Goal: Task Accomplishment & Management: Use online tool/utility

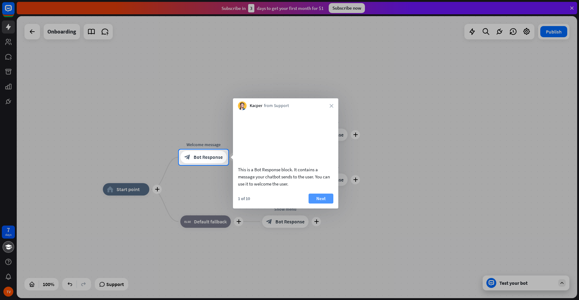
click at [319, 203] on button "Next" at bounding box center [321, 198] width 25 height 10
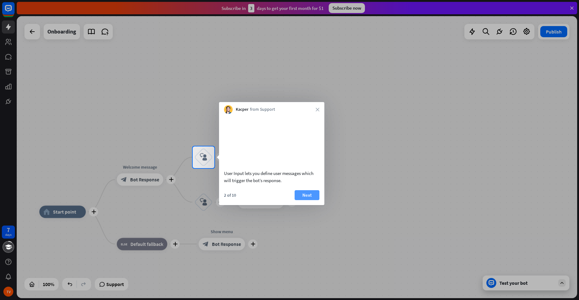
click at [314, 200] on button "Next" at bounding box center [307, 195] width 25 height 10
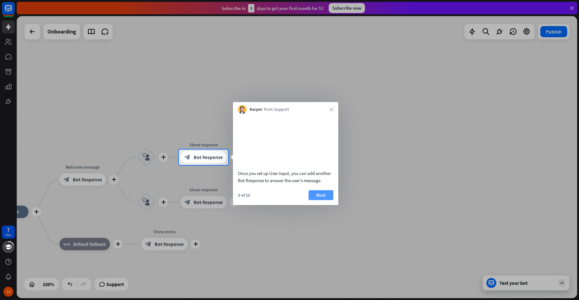
click at [323, 200] on button "Next" at bounding box center [321, 195] width 25 height 10
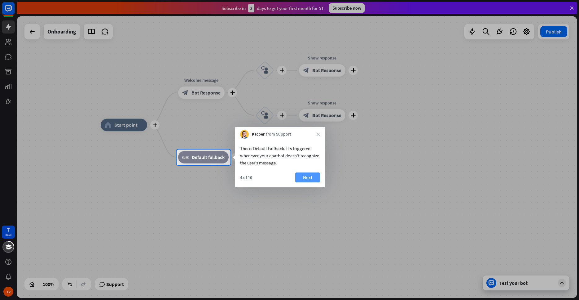
click at [312, 180] on button "Next" at bounding box center [307, 177] width 25 height 10
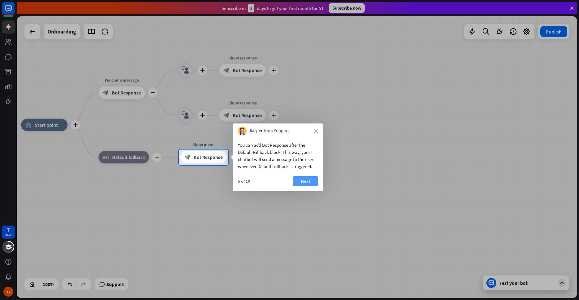
click at [304, 182] on button "Next" at bounding box center [305, 181] width 25 height 10
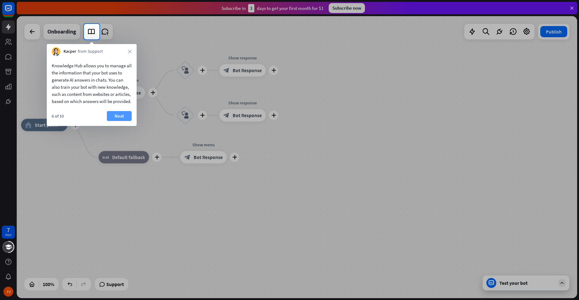
click at [123, 121] on button "Next" at bounding box center [119, 116] width 25 height 10
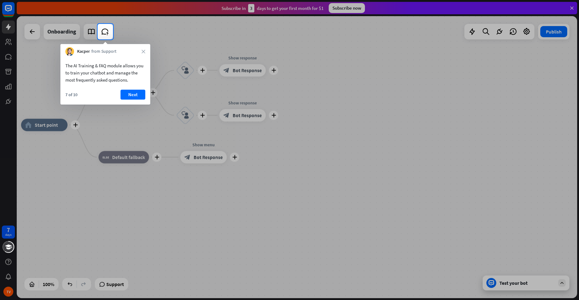
click at [137, 89] on div "The AI Training & FAQ module allows you to train your chatbot and manage the mo…" at bounding box center [105, 80] width 90 height 49
click at [136, 95] on button "Next" at bounding box center [133, 95] width 25 height 10
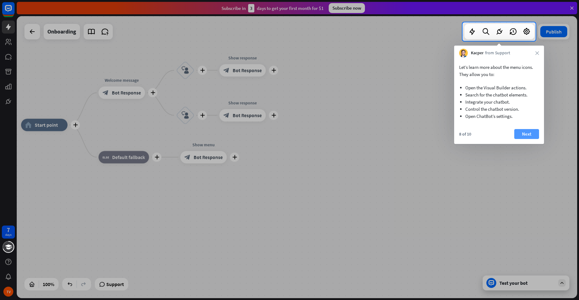
click at [526, 131] on button "Next" at bounding box center [526, 134] width 25 height 10
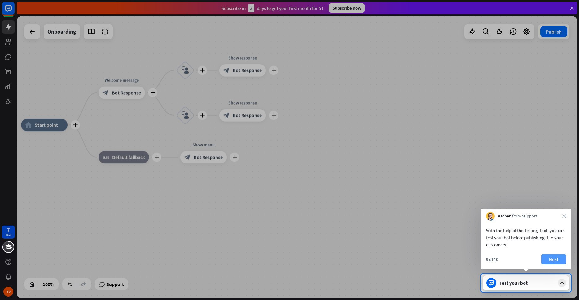
click at [562, 261] on button "Next" at bounding box center [553, 259] width 25 height 10
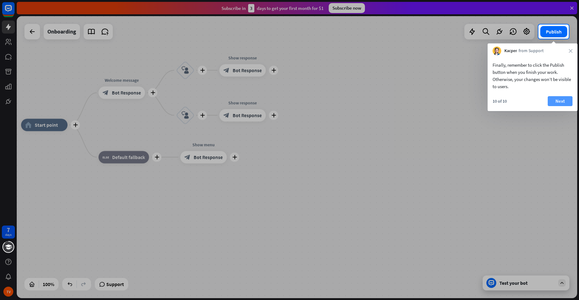
click at [556, 103] on button "Next" at bounding box center [560, 101] width 25 height 10
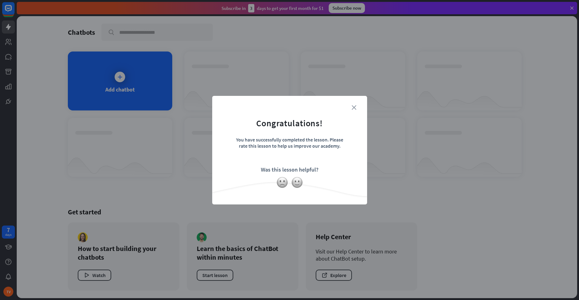
click at [354, 107] on icon "close" at bounding box center [354, 107] width 5 height 5
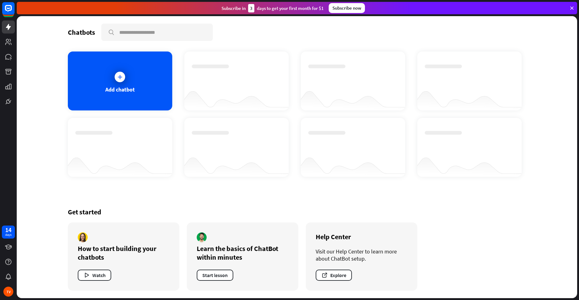
click at [119, 79] on icon at bounding box center [120, 77] width 6 height 6
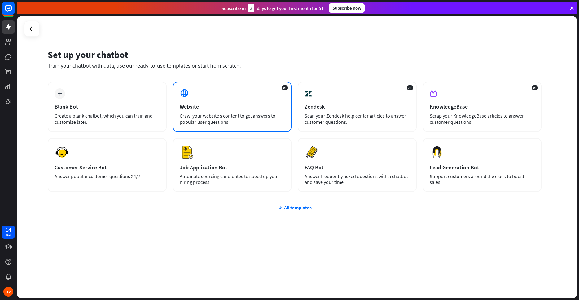
click at [220, 94] on div "AI Website Crawl your website’s content to get answers to popular user question…" at bounding box center [232, 107] width 119 height 50
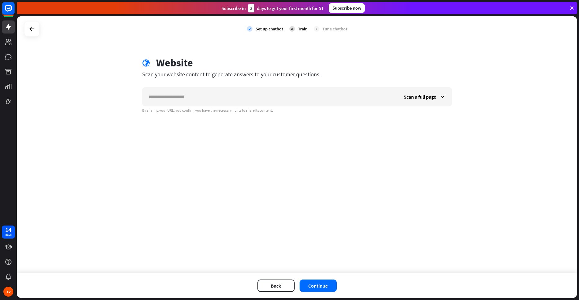
click at [39, 27] on div at bounding box center [31, 28] width 15 height 15
click at [33, 29] on icon at bounding box center [31, 28] width 7 height 7
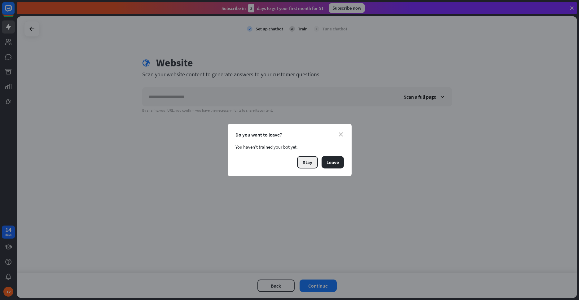
click at [306, 164] on button "Stay" at bounding box center [307, 162] width 21 height 12
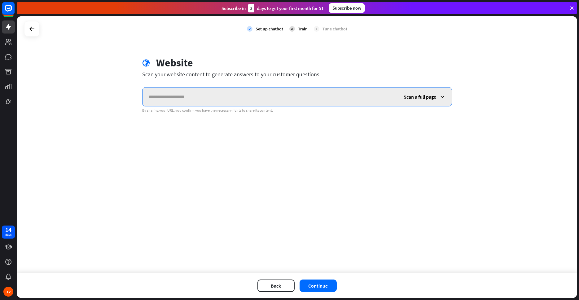
click at [197, 96] on input "text" at bounding box center [270, 96] width 255 height 19
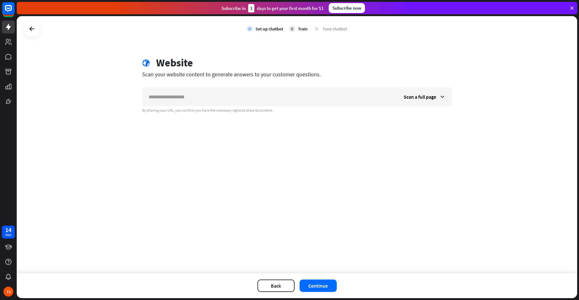
click at [94, 80] on div "check Set up chatbot 2 Train 3 Tune chatbot globe Website Scan your website con…" at bounding box center [297, 144] width 561 height 257
click at [7, 10] on icon at bounding box center [8, 8] width 7 height 7
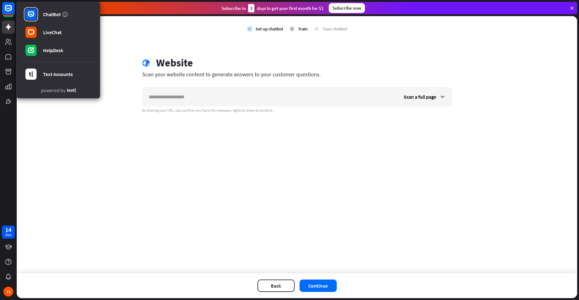
drag, startPoint x: 179, startPoint y: 126, endPoint x: 195, endPoint y: 110, distance: 23.0
click at [179, 125] on div "check Set up chatbot 2 Train 3 Tune chatbot globe Website Scan your website con…" at bounding box center [297, 144] width 561 height 257
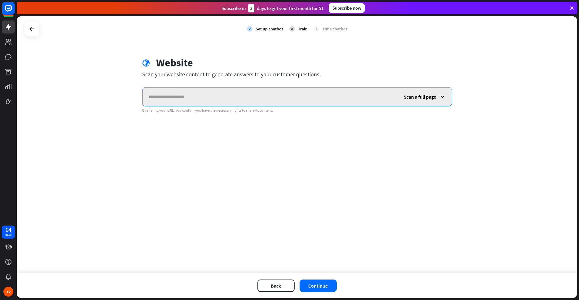
click at [189, 93] on input "text" at bounding box center [270, 96] width 255 height 19
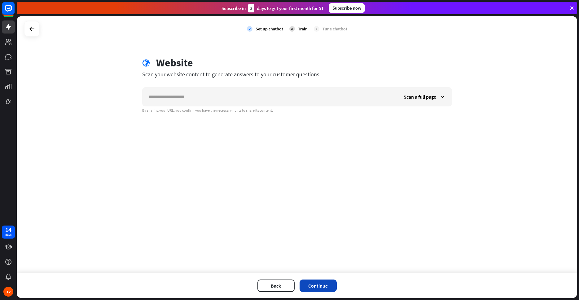
click at [324, 284] on button "Continue" at bounding box center [318, 285] width 37 height 12
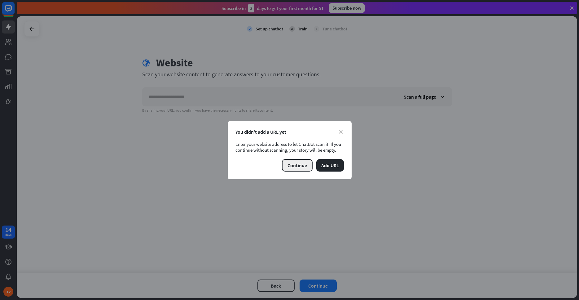
click at [304, 163] on button "Continue" at bounding box center [297, 165] width 31 height 12
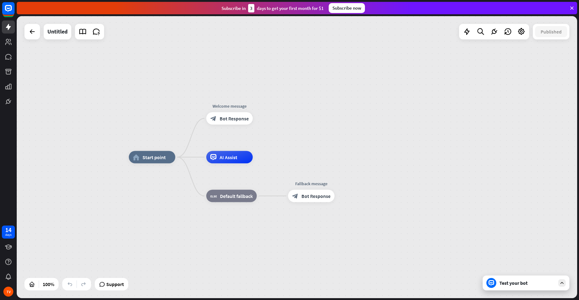
click at [33, 38] on div at bounding box center [31, 31] width 15 height 15
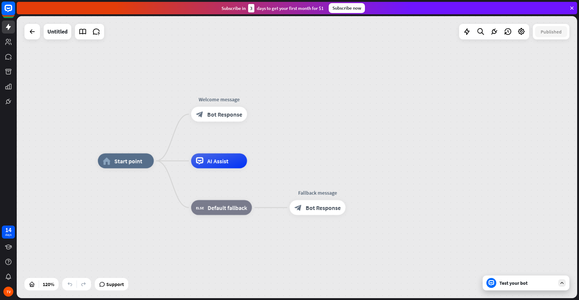
click at [7, 6] on icon at bounding box center [8, 8] width 7 height 7
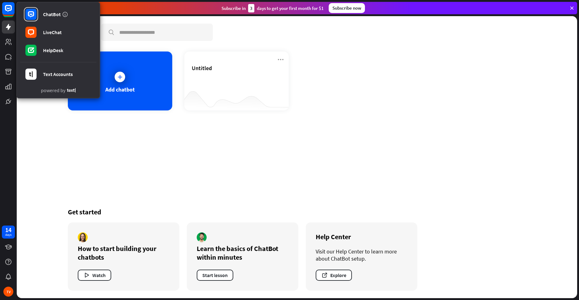
click at [298, 154] on div "Chatbots search Add chatbot Untitled Get started How to start building your cha…" at bounding box center [297, 157] width 496 height 282
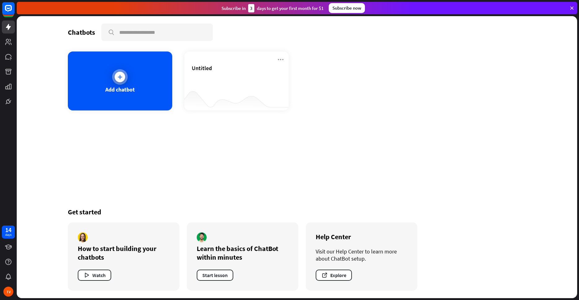
click at [115, 73] on div at bounding box center [119, 76] width 15 height 15
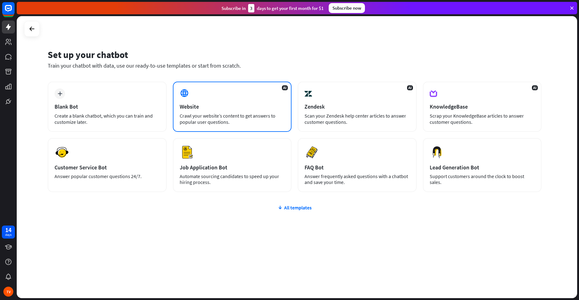
click at [193, 104] on div "Website" at bounding box center [232, 106] width 105 height 7
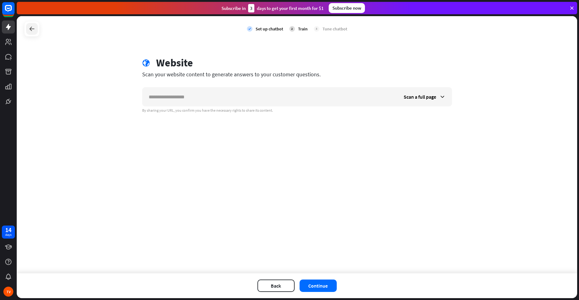
click at [34, 33] on div at bounding box center [32, 29] width 12 height 12
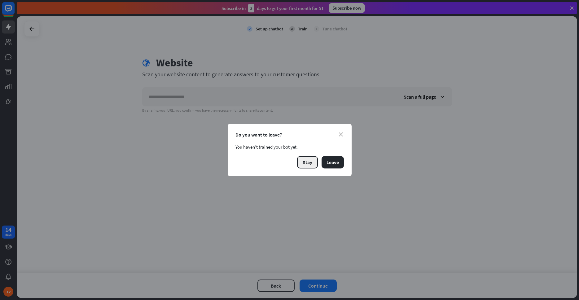
click at [306, 161] on button "Stay" at bounding box center [307, 162] width 21 height 12
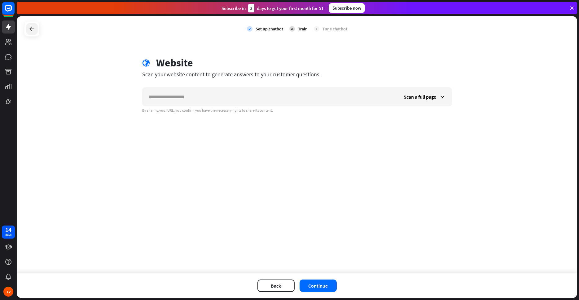
click at [29, 30] on icon at bounding box center [31, 28] width 7 height 7
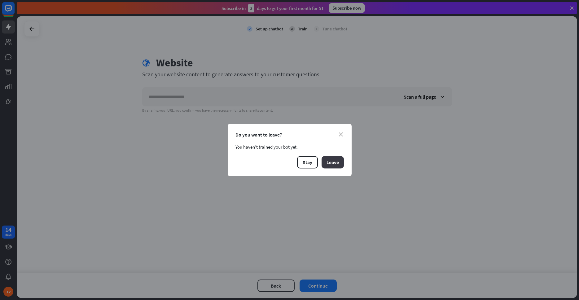
click at [332, 164] on button "Leave" at bounding box center [333, 162] width 22 height 12
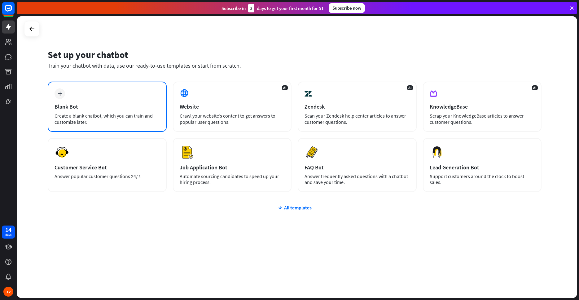
click at [79, 99] on div "plus Blank Bot Create a blank chatbot, which you can train and customize later." at bounding box center [107, 107] width 119 height 50
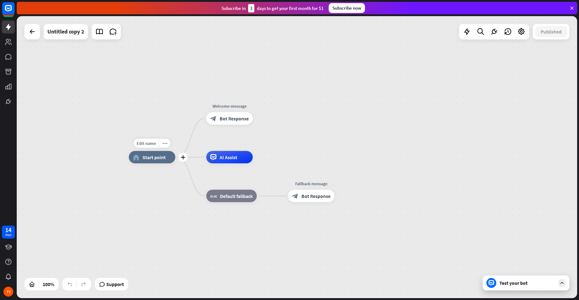
click at [146, 163] on div "Edit name more_horiz plus home_2 Start point" at bounding box center [152, 157] width 46 height 12
click at [511, 283] on div "Test your bot" at bounding box center [528, 283] width 56 height 6
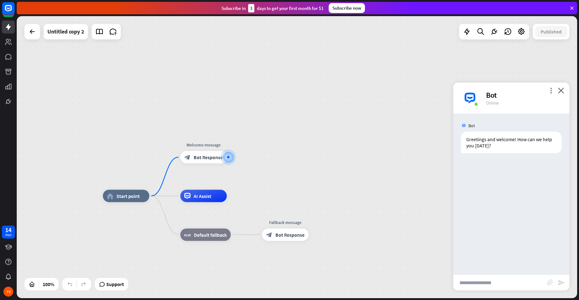
click at [565, 89] on div "more_vert close Bot Online" at bounding box center [511, 97] width 116 height 31
click at [561, 91] on icon "close" at bounding box center [561, 90] width 6 height 6
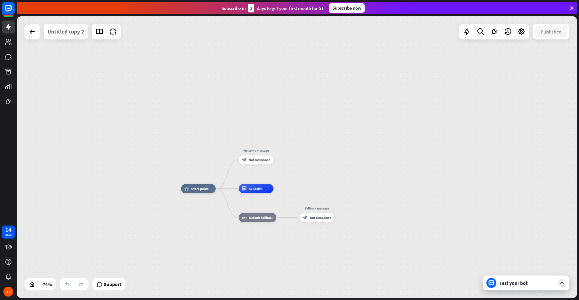
click at [66, 34] on div "Untitled copy 2" at bounding box center [65, 31] width 37 height 15
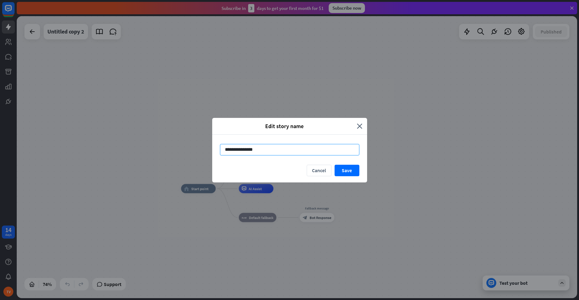
drag, startPoint x: 271, startPoint y: 151, endPoint x: 143, endPoint y: 180, distance: 131.3
click at [220, 155] on input "**********" at bounding box center [289, 149] width 139 height 11
type input "*******"
click at [351, 168] on button "Save" at bounding box center [347, 170] width 25 height 11
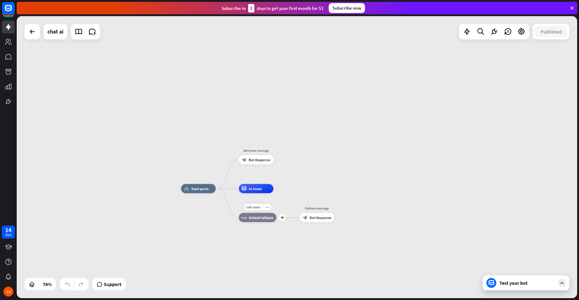
click at [260, 222] on div "Edit name more_horiz plus block_fallback Default fallback" at bounding box center [258, 217] width 38 height 9
click at [318, 218] on span "Bot Response" at bounding box center [321, 217] width 22 height 5
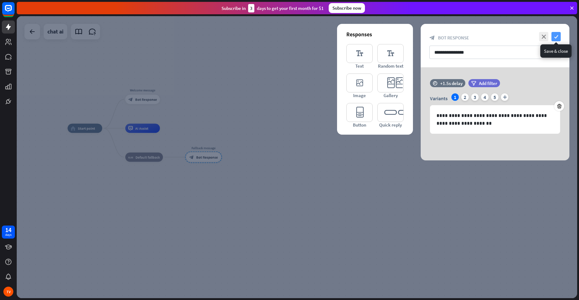
click at [557, 36] on icon "check" at bounding box center [556, 36] width 9 height 9
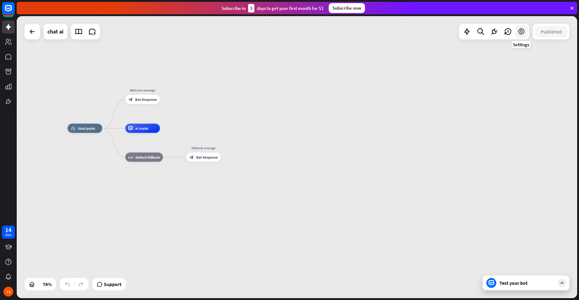
click at [516, 33] on div at bounding box center [521, 31] width 12 height 12
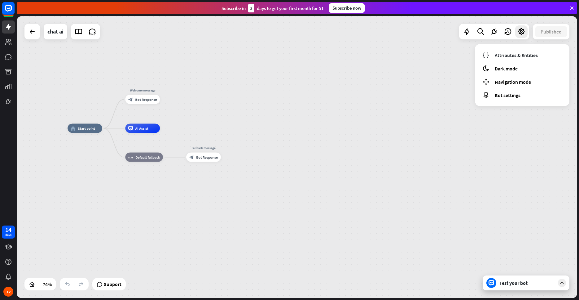
click at [300, 102] on div "home_2 Start point Welcome message block_bot_response Bot Response AI Assist bl…" at bounding box center [297, 157] width 561 height 282
click at [571, 10] on icon at bounding box center [572, 8] width 6 height 6
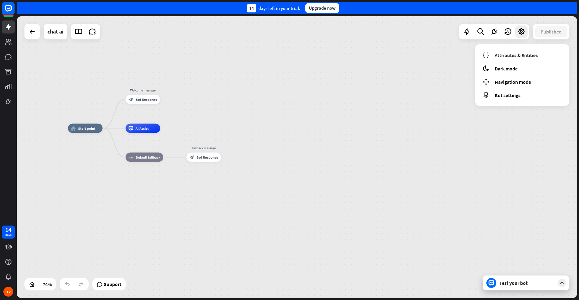
click at [264, 74] on div "home_2 Start point Welcome message block_bot_response Bot Response AI Assist bl…" at bounding box center [297, 157] width 561 height 282
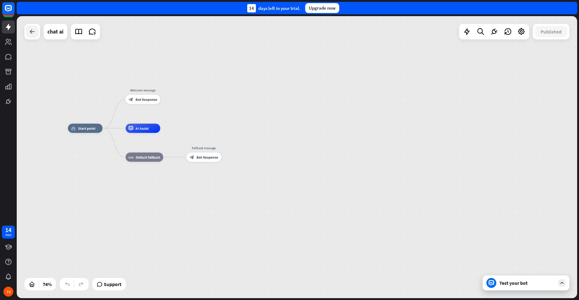
click at [26, 33] on div at bounding box center [32, 31] width 12 height 12
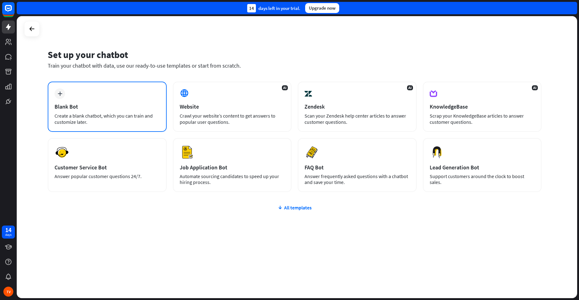
click at [84, 115] on div "Create a blank chatbot, which you can train and customize later." at bounding box center [107, 119] width 105 height 12
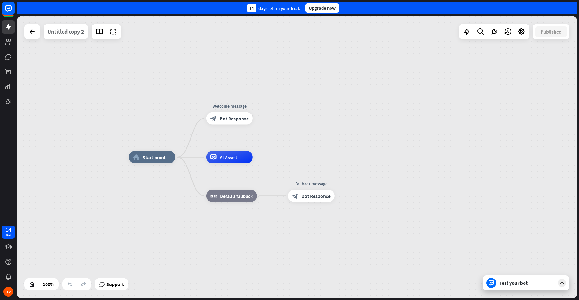
click at [53, 33] on div "Untitled copy 2" at bounding box center [65, 31] width 37 height 15
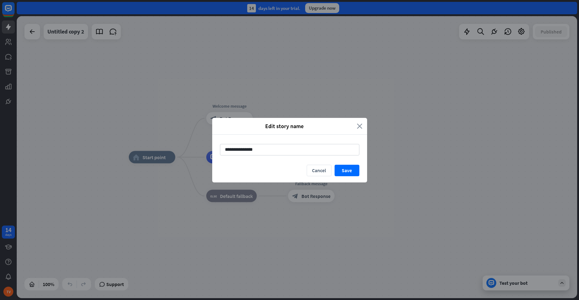
click at [360, 126] on icon "close" at bounding box center [360, 125] width 6 height 7
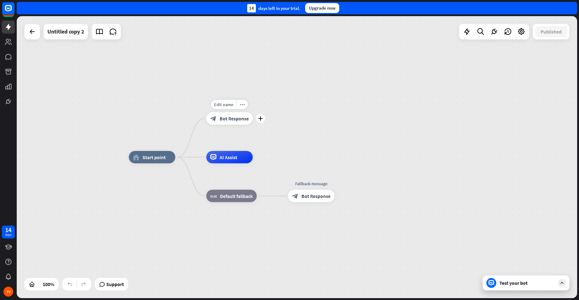
click at [241, 121] on span "Bot Response" at bounding box center [234, 118] width 29 height 6
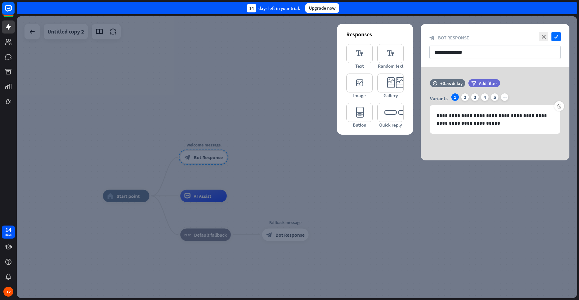
click at [214, 197] on div at bounding box center [297, 157] width 561 height 282
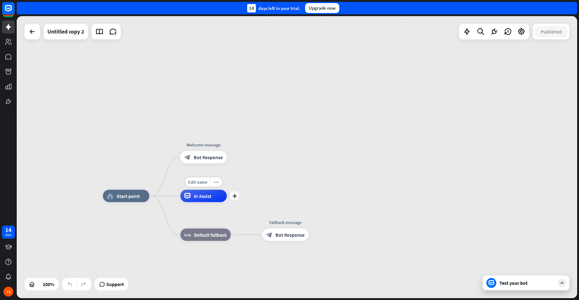
click at [204, 196] on span "AI Assist" at bounding box center [203, 196] width 18 height 6
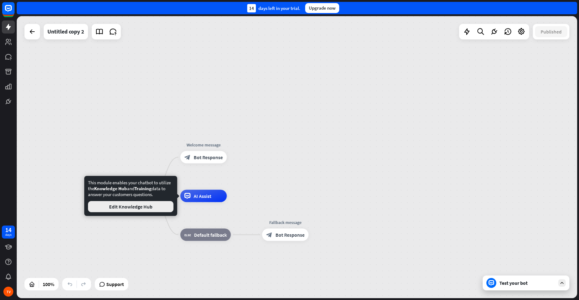
click at [112, 206] on button "Edit Knowledge Hub" at bounding box center [131, 206] width 86 height 11
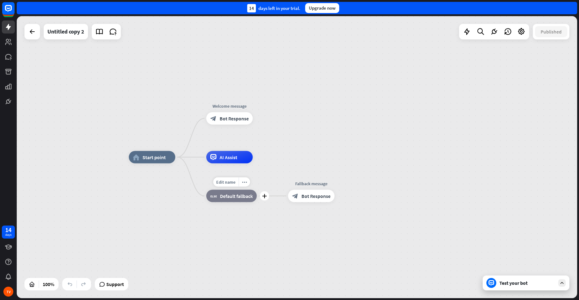
click at [228, 198] on span "Default fallback" at bounding box center [236, 196] width 33 height 6
click at [313, 197] on span "Bot Response" at bounding box center [316, 196] width 29 height 6
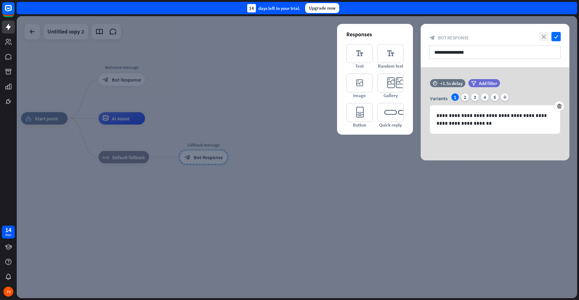
click at [545, 37] on icon "close" at bounding box center [543, 36] width 9 height 9
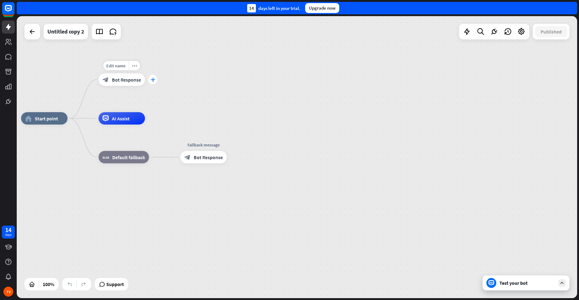
click at [153, 79] on icon "plus" at bounding box center [153, 79] width 5 height 4
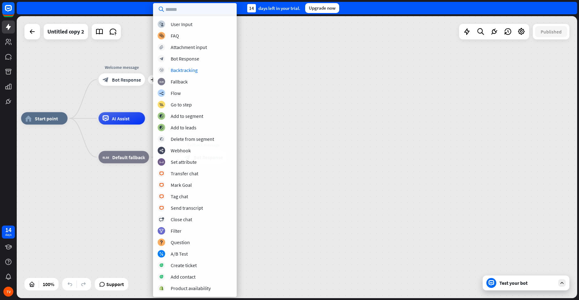
drag, startPoint x: 342, startPoint y: 88, endPoint x: 283, endPoint y: 92, distance: 59.4
click at [343, 88] on div "home_2 Start point plus Welcome message block_bot_response Bot Response AI Assi…" at bounding box center [297, 157] width 561 height 282
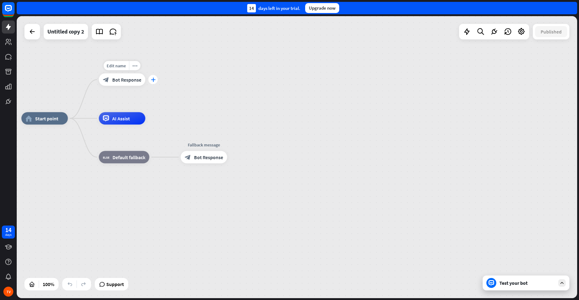
click at [154, 79] on icon "plus" at bounding box center [153, 79] width 5 height 4
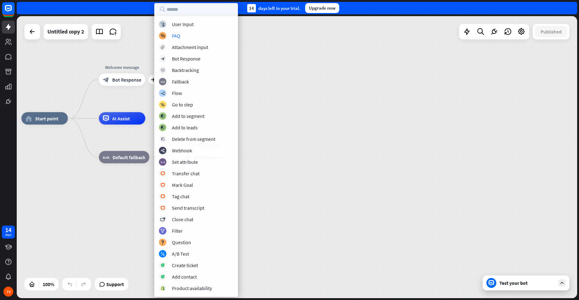
click at [313, 87] on div "home_2 Start point plus Welcome message block_bot_response Bot Response AI Assi…" at bounding box center [297, 157] width 561 height 282
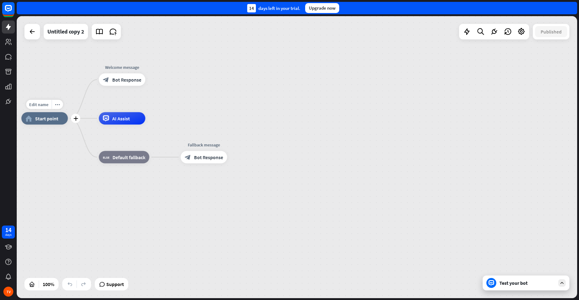
click at [40, 123] on div "home_2 Start point" at bounding box center [44, 118] width 46 height 12
click at [273, 60] on div "home_2 Start point Welcome message block_bot_response Bot Response AI Assist bl…" at bounding box center [297, 157] width 561 height 282
click at [523, 276] on div "Test your bot" at bounding box center [526, 282] width 87 height 15
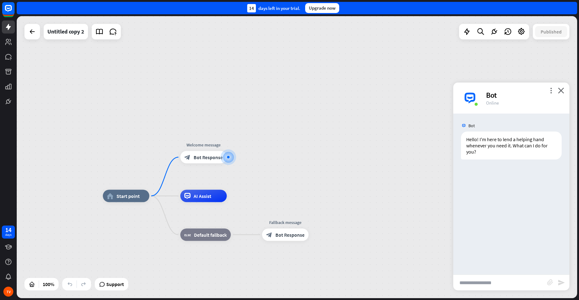
click at [472, 280] on input "text" at bounding box center [500, 282] width 94 height 15
type input "********"
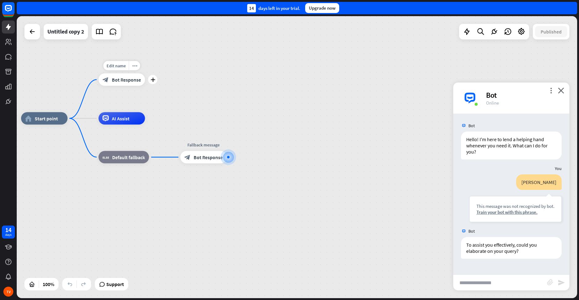
click at [129, 79] on span "Bot Response" at bounding box center [126, 80] width 29 height 6
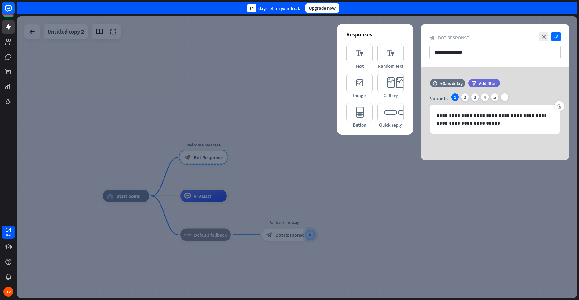
click at [248, 170] on div at bounding box center [297, 157] width 561 height 282
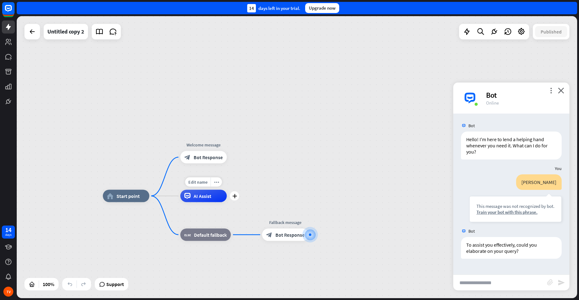
click at [212, 201] on div "AI Assist" at bounding box center [203, 196] width 46 height 12
click at [235, 195] on icon "plus" at bounding box center [234, 196] width 5 height 4
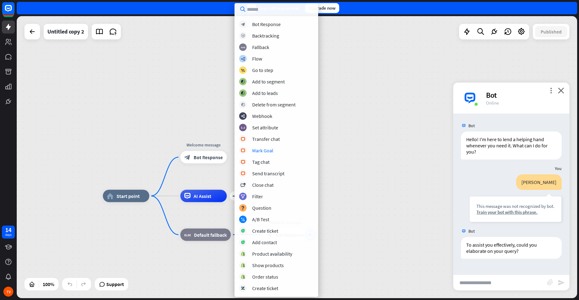
click at [373, 110] on div "home_2 Start point Welcome message block_bot_response Bot Response plus AI Assi…" at bounding box center [297, 157] width 561 height 282
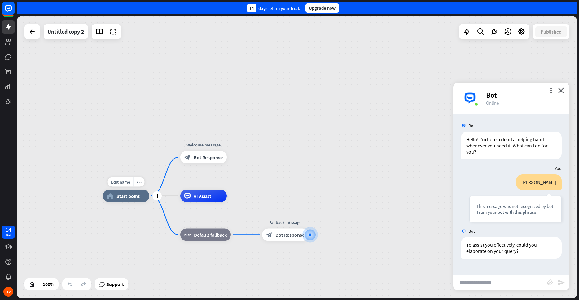
click at [122, 202] on div "Edit name more_horiz plus home_2 Start point" at bounding box center [126, 196] width 46 height 12
click at [157, 196] on icon "plus" at bounding box center [157, 196] width 5 height 4
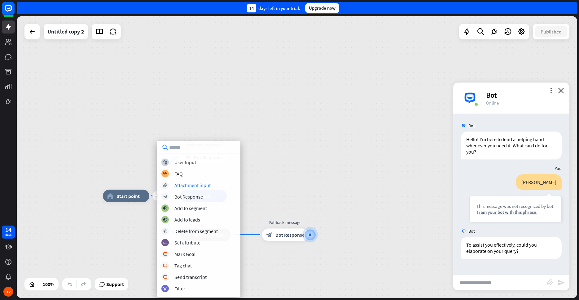
click at [319, 156] on div "plus home_2 Start point Welcome message block_bot_response Bot Response AI Assi…" at bounding box center [297, 157] width 561 height 282
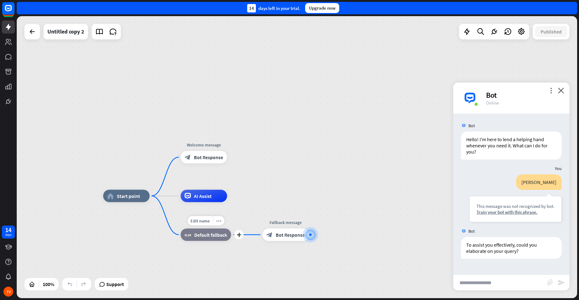
click at [210, 238] on div "block_fallback Default fallback" at bounding box center [206, 234] width 51 height 12
click at [336, 148] on div "home_2 Start point Welcome message block_bot_response Bot Response AI Assist bl…" at bounding box center [297, 157] width 561 height 282
click at [474, 279] on input "text" at bounding box center [500, 282] width 94 height 15
type input "**********"
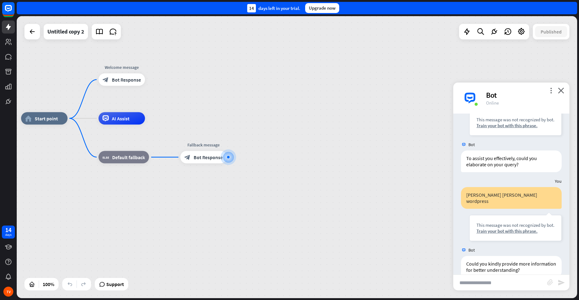
scroll to position [93, 0]
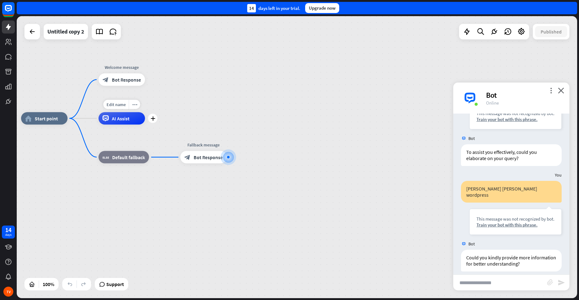
click at [132, 121] on div "AI Assist" at bounding box center [122, 118] width 46 height 12
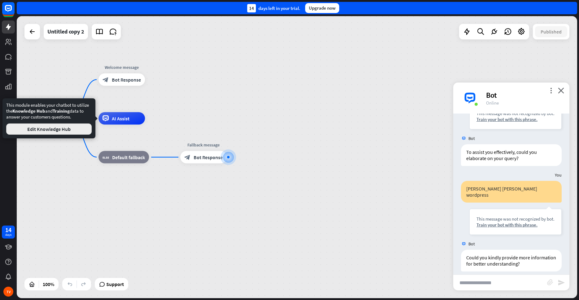
click at [44, 129] on button "Edit Knowledge Hub" at bounding box center [49, 128] width 86 height 11
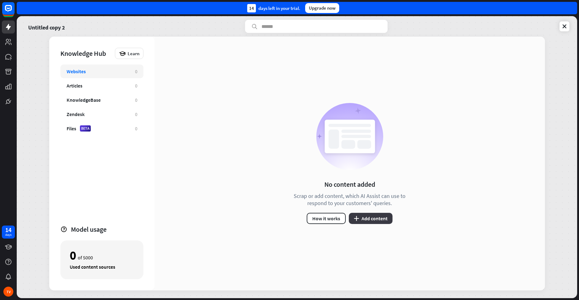
click at [368, 216] on button "plus Add content" at bounding box center [371, 218] width 44 height 11
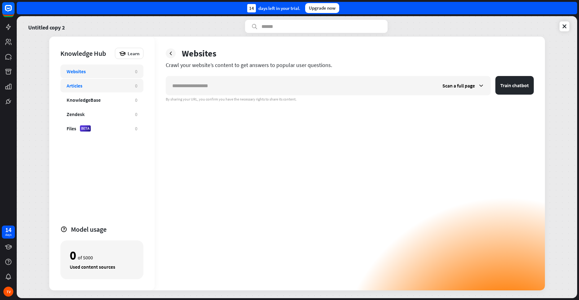
click at [86, 85] on div "Articles" at bounding box center [98, 85] width 62 height 6
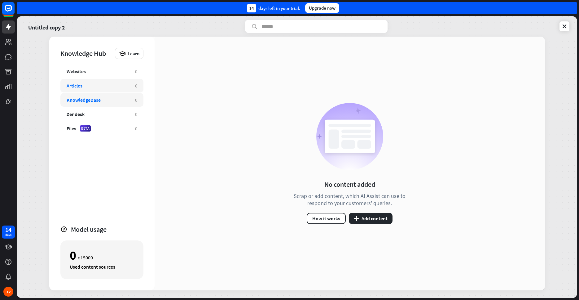
click at [83, 103] on div "KnowledgeBase" at bounding box center [84, 100] width 34 height 6
click at [84, 115] on div "Zendesk" at bounding box center [76, 114] width 18 height 6
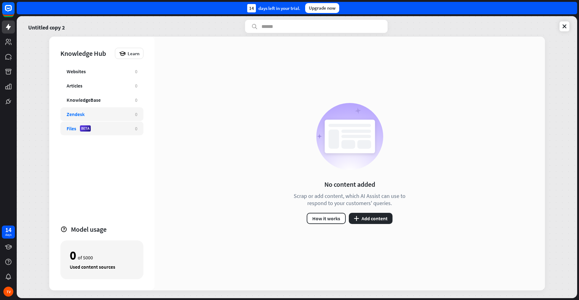
click at [97, 133] on div "Files BETA 0" at bounding box center [101, 128] width 83 height 14
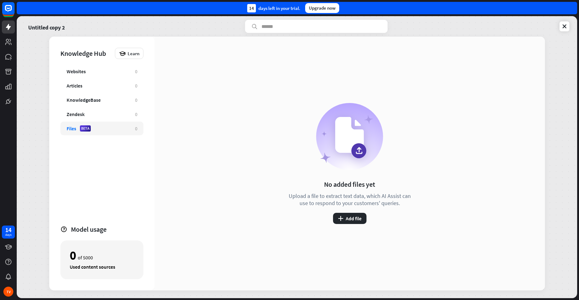
click at [116, 107] on div "Websites 0 Articles 0 KnowledgeBase 0 Zendesk 0 Files BETA 0" at bounding box center [101, 141] width 83 height 155
click at [115, 89] on div "Articles 0" at bounding box center [101, 86] width 83 height 14
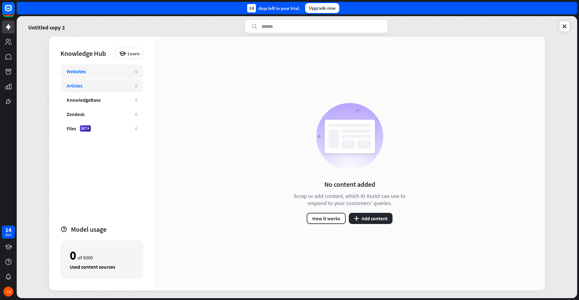
click at [97, 67] on div "Websites 0" at bounding box center [101, 71] width 83 height 14
click at [99, 90] on div "Articles 0" at bounding box center [101, 86] width 83 height 14
click at [363, 218] on button "plus Add content" at bounding box center [371, 218] width 44 height 11
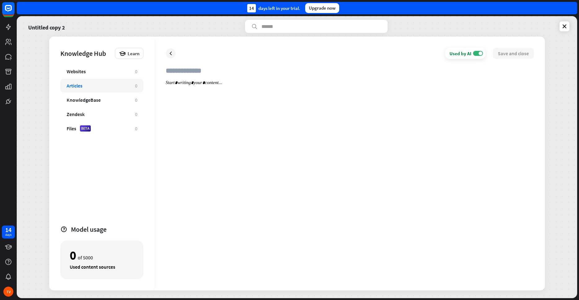
click at [191, 88] on div at bounding box center [350, 179] width 368 height 199
click at [193, 70] on input "text" at bounding box center [350, 73] width 368 height 14
click at [82, 72] on div "Websites" at bounding box center [76, 71] width 19 height 6
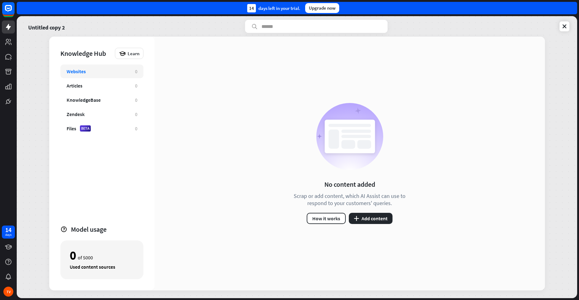
click at [371, 224] on div "No content added Scrap or add content, which AI Assist can use to respond to yo…" at bounding box center [350, 164] width 391 height 254
click at [370, 220] on button "plus Add content" at bounding box center [371, 218] width 44 height 11
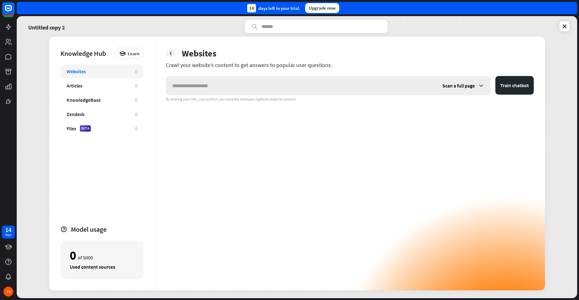
click at [482, 85] on icon at bounding box center [481, 85] width 6 height 6
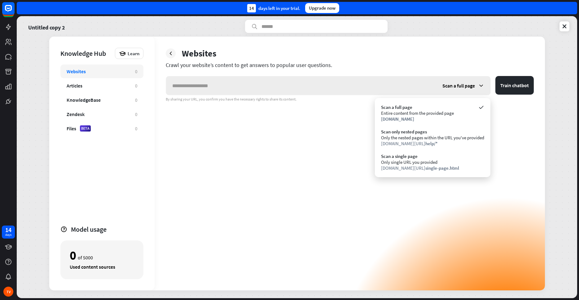
click at [482, 84] on icon at bounding box center [481, 85] width 6 height 6
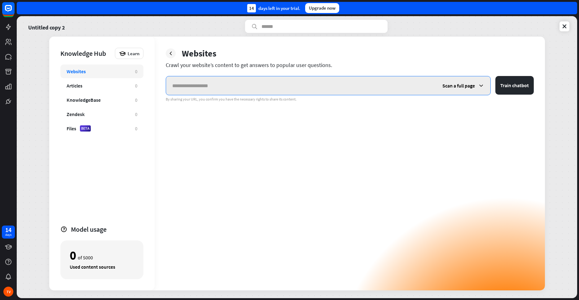
click at [214, 79] on input "text" at bounding box center [301, 85] width 270 height 19
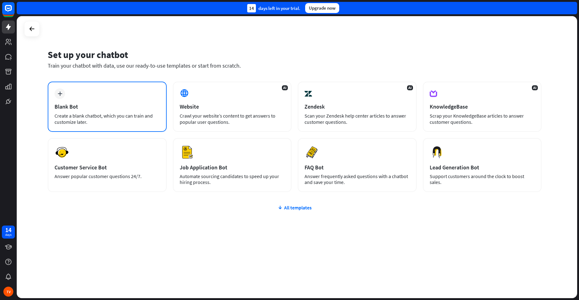
click at [63, 103] on div "Blank Bot" at bounding box center [107, 106] width 105 height 7
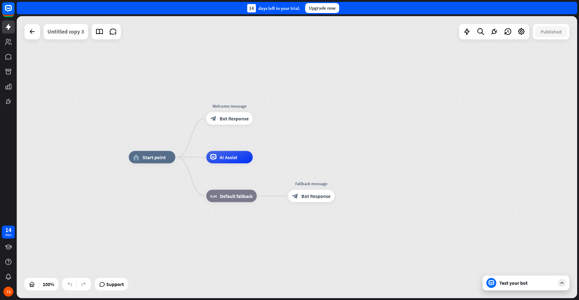
click at [65, 30] on div "Untitled copy 3" at bounding box center [65, 31] width 37 height 15
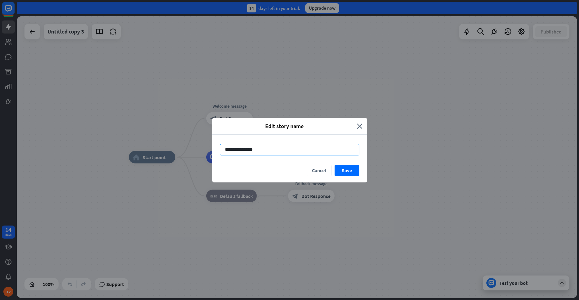
drag, startPoint x: 263, startPoint y: 151, endPoint x: 206, endPoint y: 151, distance: 57.0
click at [220, 151] on input "**********" at bounding box center [289, 149] width 139 height 11
type input "**********"
click at [345, 169] on button "Save" at bounding box center [347, 170] width 25 height 11
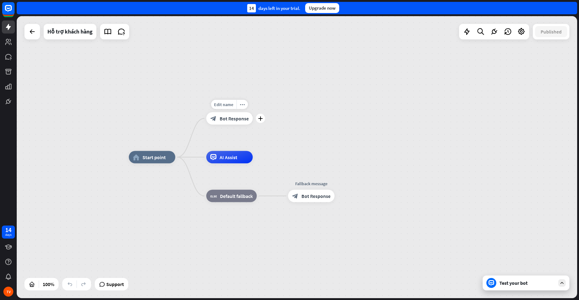
click at [230, 119] on span "Bot Response" at bounding box center [234, 118] width 29 height 6
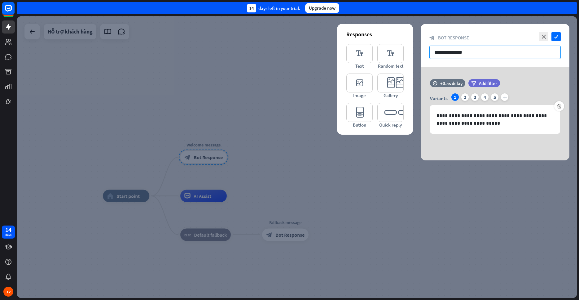
drag, startPoint x: 480, startPoint y: 51, endPoint x: 412, endPoint y: 47, distance: 68.3
click at [430, 47] on input "**********" at bounding box center [495, 52] width 131 height 13
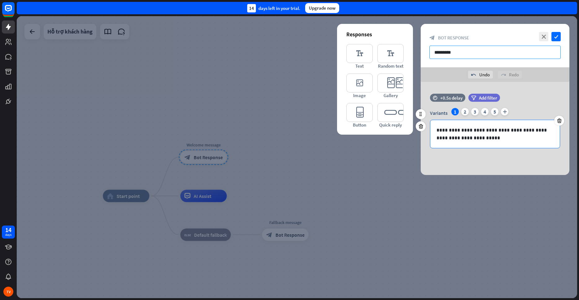
type input "*********"
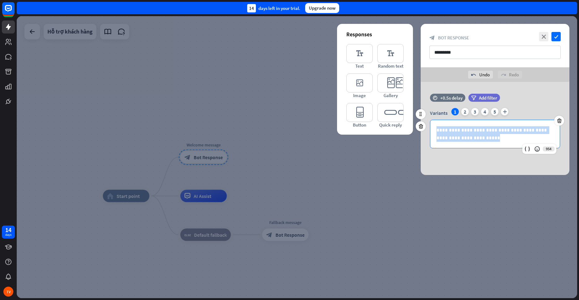
drag, startPoint x: 435, startPoint y: 130, endPoint x: 474, endPoint y: 140, distance: 40.8
click at [474, 140] on div "**********" at bounding box center [495, 134] width 130 height 28
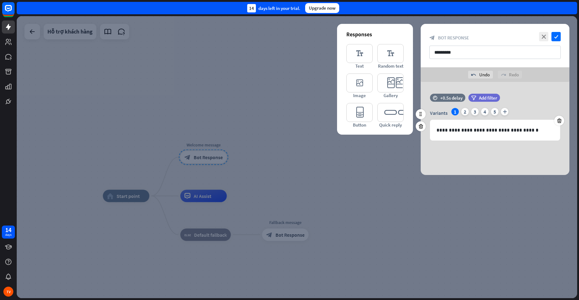
click at [542, 101] on div "time +0.5s delay filter Add filter" at bounding box center [495, 101] width 149 height 14
click at [557, 35] on icon "check" at bounding box center [556, 36] width 9 height 9
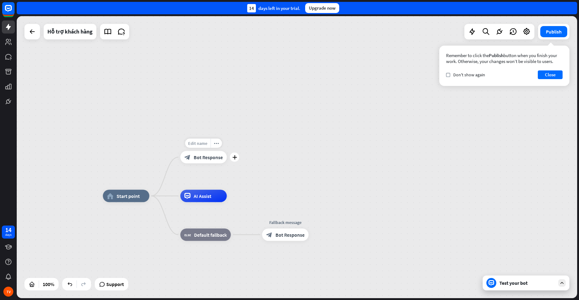
click at [197, 144] on span "Edit name" at bounding box center [197, 143] width 19 height 6
click at [272, 135] on div "home_2 Start point ********* block_bot_response Bot Response AI Assist block_fa…" at bounding box center [297, 157] width 561 height 282
click at [512, 280] on div "Test your bot" at bounding box center [528, 283] width 56 height 6
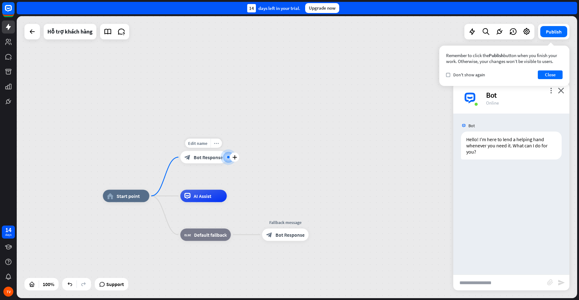
click at [213, 142] on div "more_horiz" at bounding box center [216, 143] width 11 height 9
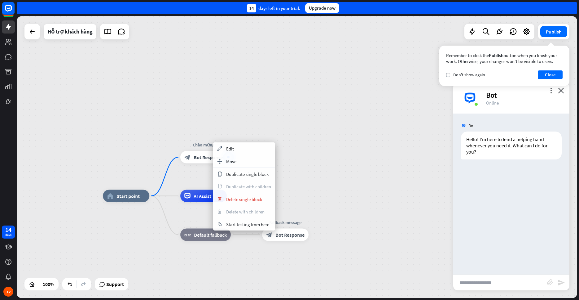
click at [350, 113] on div "home_2 Start point Chào mừng block_bot_response Bot Response AI Assist block_fa…" at bounding box center [297, 157] width 561 height 282
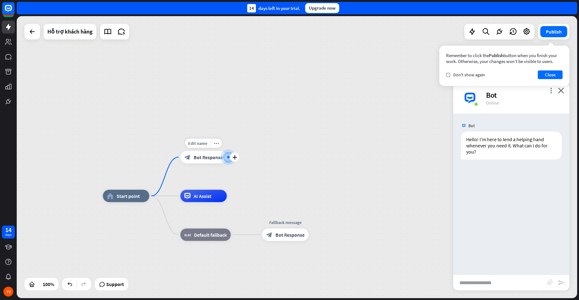
click at [225, 158] on div at bounding box center [229, 157] width 8 height 8
click at [203, 158] on span "Bot Response" at bounding box center [208, 157] width 29 height 6
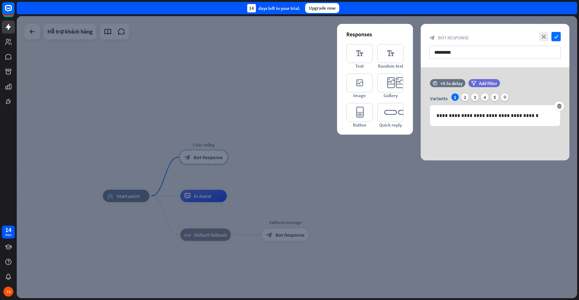
click at [205, 158] on div at bounding box center [297, 157] width 561 height 282
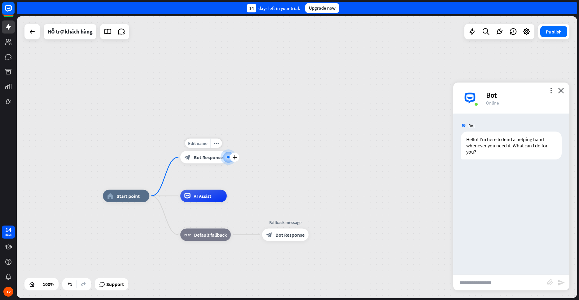
click at [205, 158] on span "Bot Response" at bounding box center [208, 157] width 29 height 6
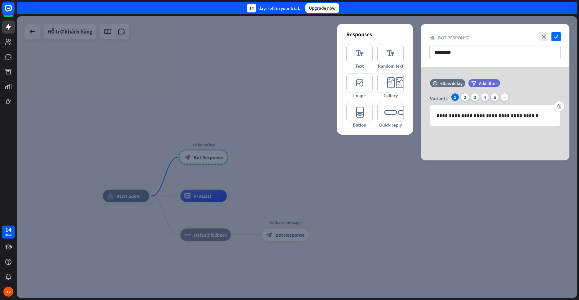
click at [272, 163] on div at bounding box center [297, 157] width 561 height 282
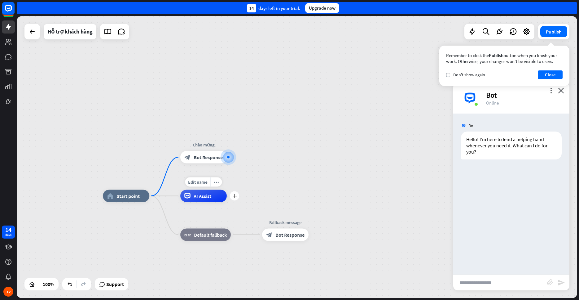
click at [205, 198] on span "AI Assist" at bounding box center [203, 196] width 18 height 6
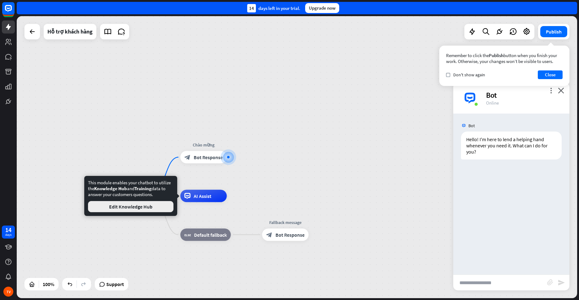
click at [145, 207] on button "Edit Knowledge Hub" at bounding box center [131, 206] width 86 height 11
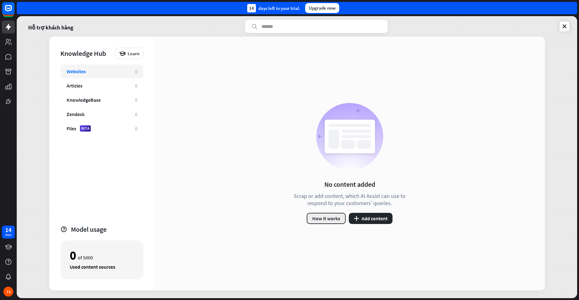
click at [330, 216] on button "How it works" at bounding box center [326, 218] width 39 height 11
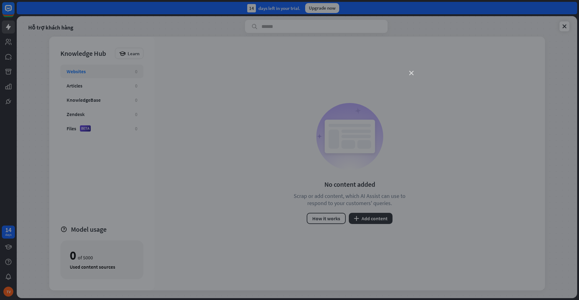
click at [412, 74] on icon "close" at bounding box center [411, 73] width 4 height 4
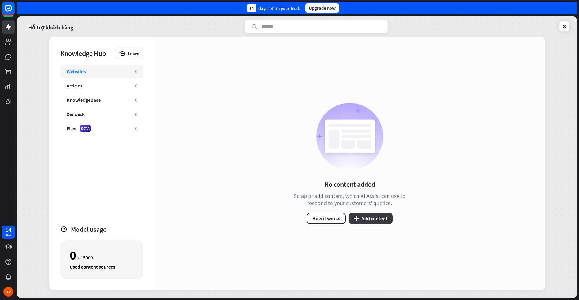
click at [366, 217] on button "plus Add content" at bounding box center [371, 218] width 44 height 11
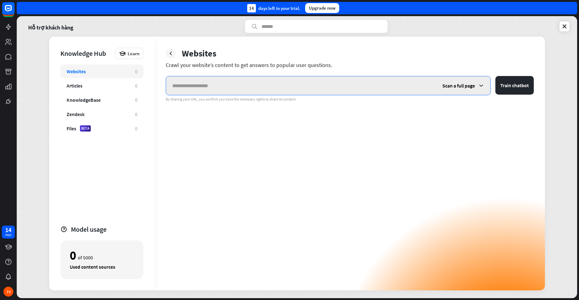
paste input "**********"
type input "**********"
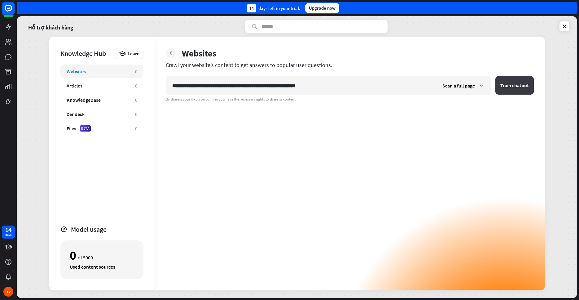
click at [518, 88] on button "Train chatbot" at bounding box center [515, 85] width 38 height 19
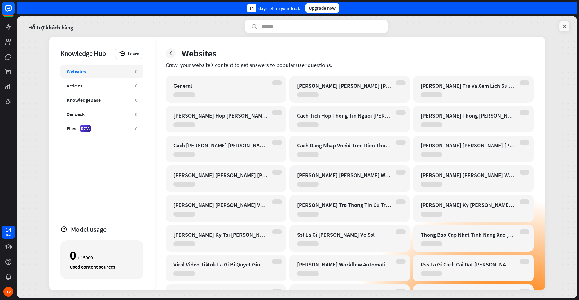
click at [564, 29] on icon at bounding box center [565, 26] width 6 height 6
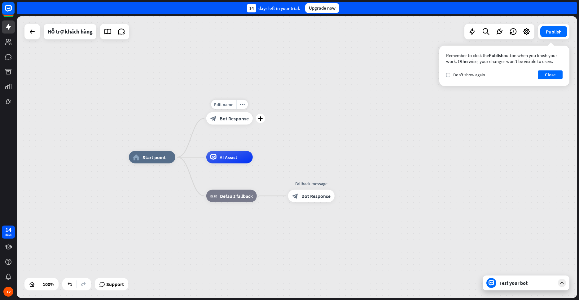
click at [226, 119] on span "Bot Response" at bounding box center [234, 118] width 29 height 6
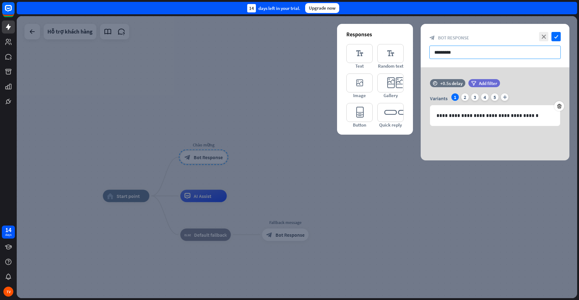
drag, startPoint x: 476, startPoint y: 52, endPoint x: 425, endPoint y: 55, distance: 51.5
click at [430, 55] on input "*********" at bounding box center [495, 52] width 131 height 13
click at [469, 51] on input "*********" at bounding box center [495, 52] width 131 height 13
drag, startPoint x: 530, startPoint y: 115, endPoint x: 426, endPoint y: 122, distance: 104.0
click at [430, 122] on div "**********" at bounding box center [495, 115] width 130 height 21
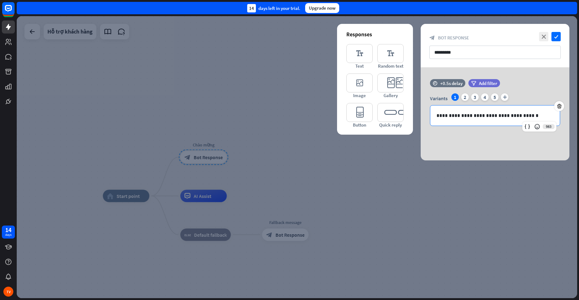
click at [261, 125] on div at bounding box center [297, 157] width 561 height 282
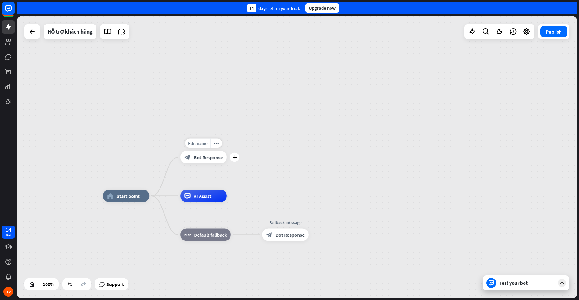
click at [204, 161] on div "block_bot_response Bot Response" at bounding box center [203, 157] width 46 height 12
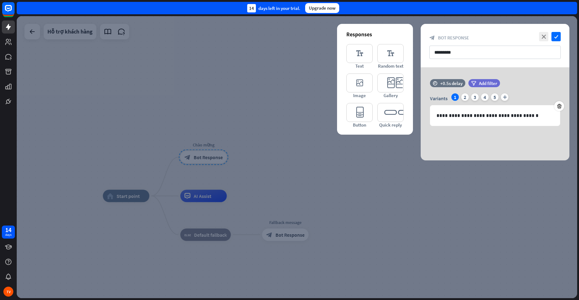
click at [273, 174] on div at bounding box center [297, 157] width 561 height 282
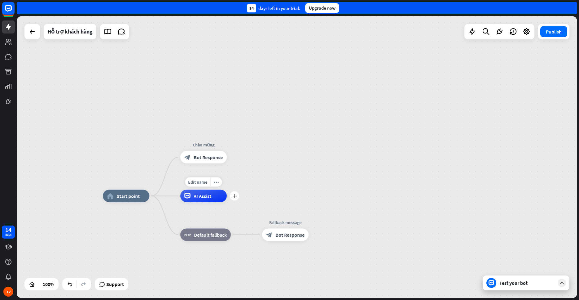
click at [195, 200] on div "AI Assist" at bounding box center [203, 196] width 46 height 12
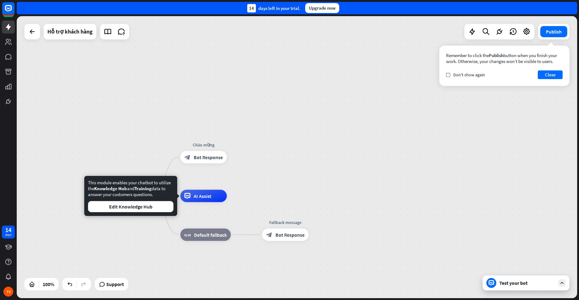
click at [275, 162] on div "home_2 Start point Chào mừng block_bot_response Bot Response Edit name more_hor…" at bounding box center [297, 157] width 561 height 282
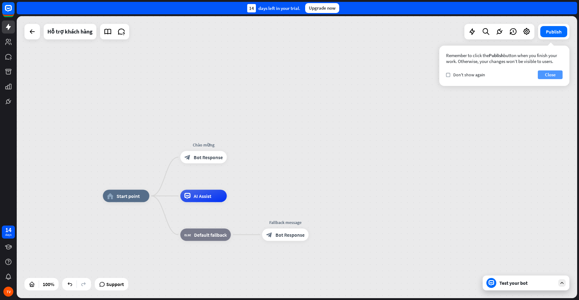
click at [547, 74] on button "Close" at bounding box center [550, 74] width 25 height 9
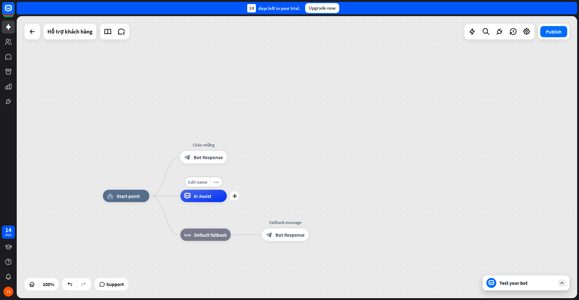
click at [198, 197] on span "AI Assist" at bounding box center [203, 196] width 18 height 6
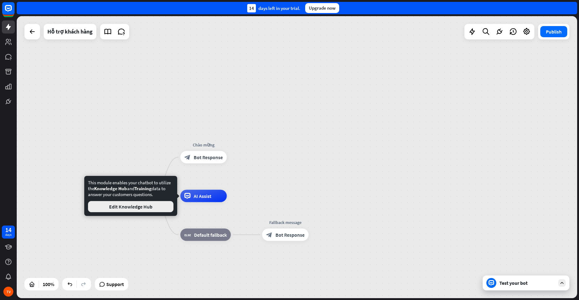
click at [117, 210] on button "Edit Knowledge Hub" at bounding box center [131, 206] width 86 height 11
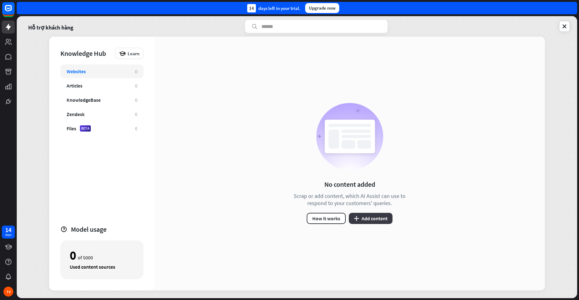
click at [375, 215] on button "plus Add content" at bounding box center [371, 218] width 44 height 11
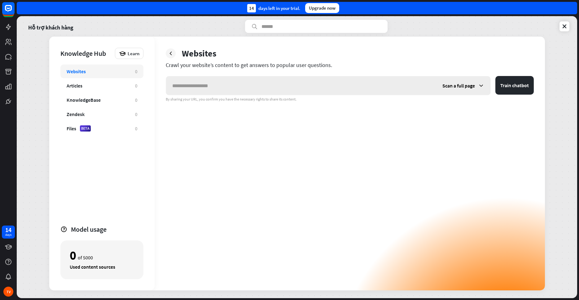
click at [462, 87] on span "Scan a full page" at bounding box center [459, 85] width 33 height 6
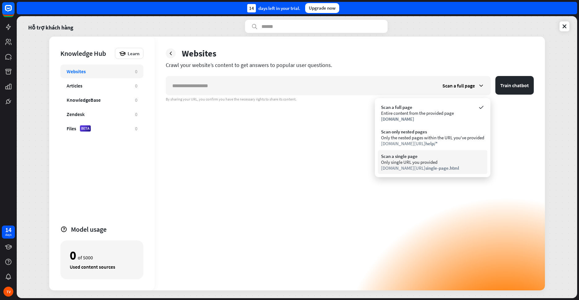
click at [392, 161] on div "Only single URL you provided" at bounding box center [432, 162] width 103 height 6
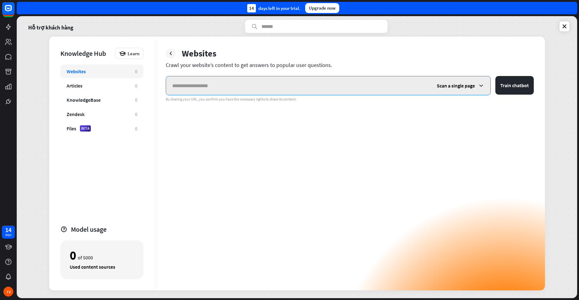
click at [350, 90] on input "text" at bounding box center [298, 85] width 265 height 19
paste input "**********"
type input "**********"
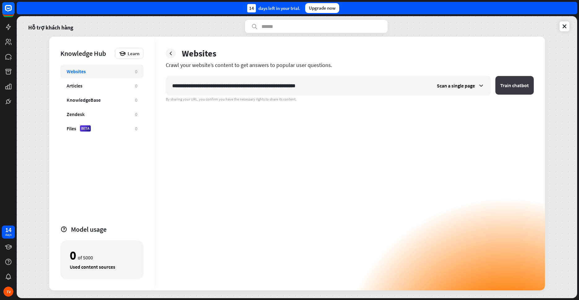
click at [509, 87] on button "Train chatbot" at bounding box center [515, 85] width 38 height 19
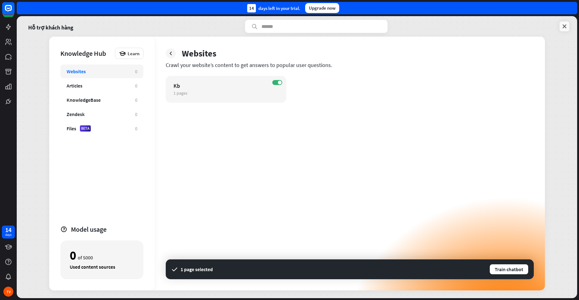
click at [561, 27] on link at bounding box center [565, 26] width 10 height 10
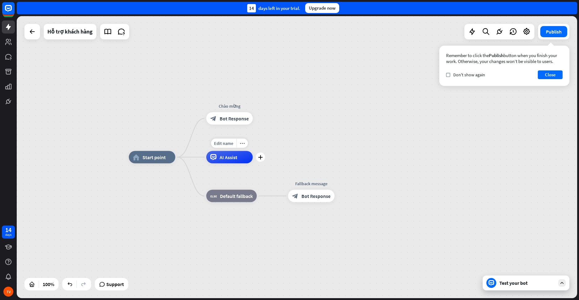
click at [225, 162] on div "AI Assist" at bounding box center [229, 157] width 46 height 12
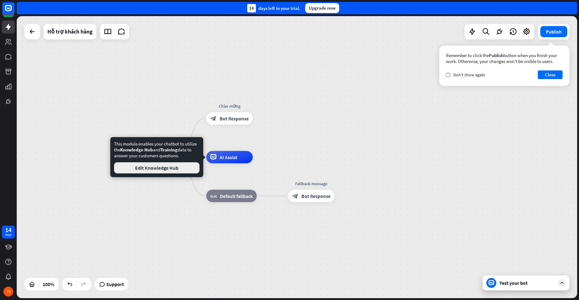
click at [146, 167] on button "Edit Knowledge Hub" at bounding box center [157, 167] width 86 height 11
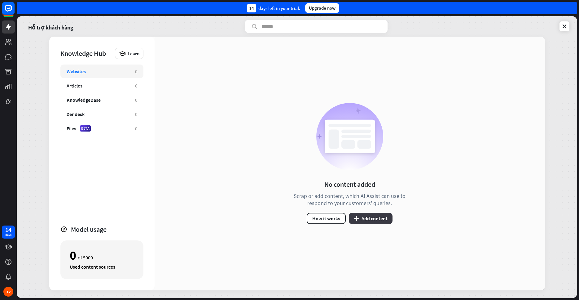
click at [375, 218] on button "plus Add content" at bounding box center [371, 218] width 44 height 11
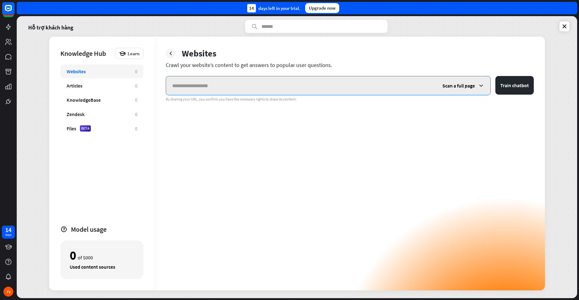
paste input "**********"
type input "**********"
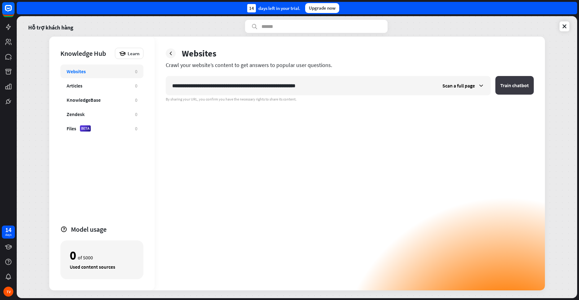
click at [511, 88] on button "Train chatbot" at bounding box center [515, 85] width 38 height 19
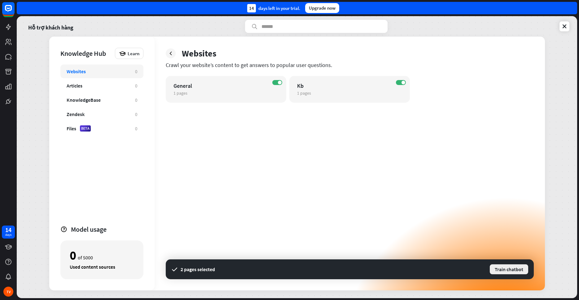
click at [509, 269] on button "Train chatbot" at bounding box center [509, 268] width 40 height 11
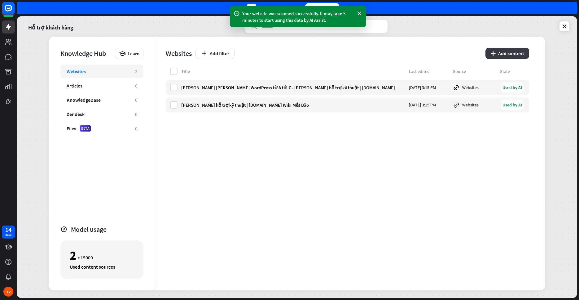
click at [494, 52] on icon "plus" at bounding box center [493, 53] width 5 height 5
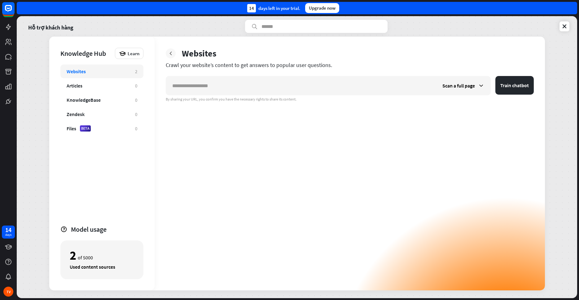
click at [172, 53] on icon at bounding box center [171, 53] width 6 height 6
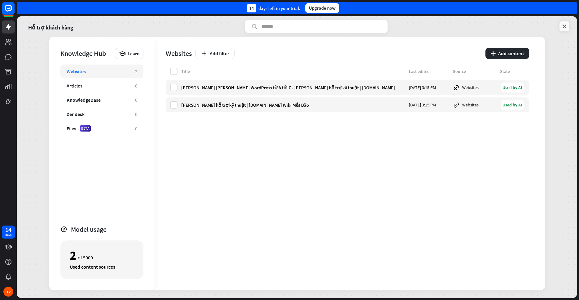
click at [564, 25] on icon at bounding box center [565, 26] width 6 height 6
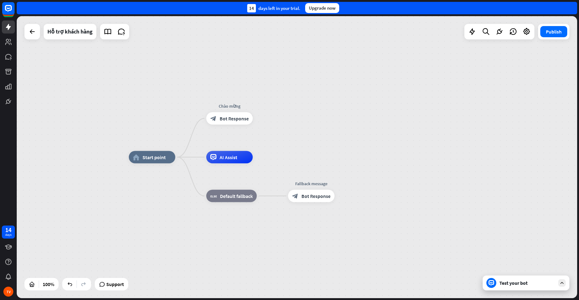
click at [508, 282] on div "Test your bot" at bounding box center [528, 283] width 56 height 6
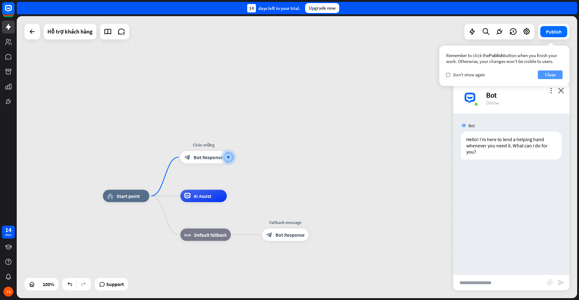
click at [546, 75] on button "Close" at bounding box center [550, 74] width 25 height 9
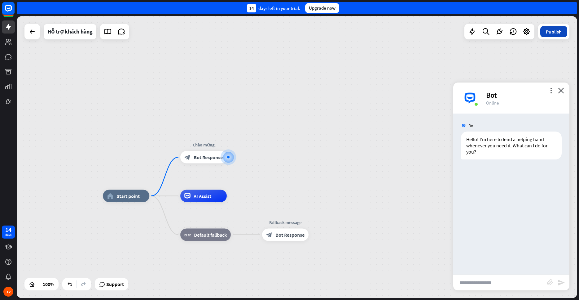
click at [549, 36] on button "Publish" at bounding box center [554, 31] width 27 height 11
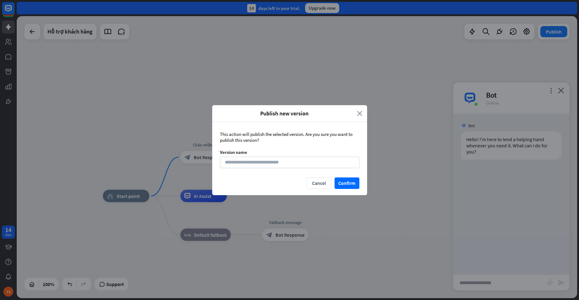
click at [361, 112] on icon "close" at bounding box center [360, 113] width 6 height 7
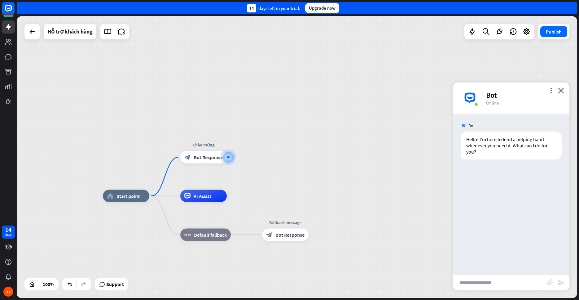
click at [367, 37] on div "home_2 Start point Chào mừng block_bot_response Bot Response AI Assist block_fa…" at bounding box center [297, 157] width 561 height 282
click at [5, 6] on icon at bounding box center [8, 8] width 7 height 7
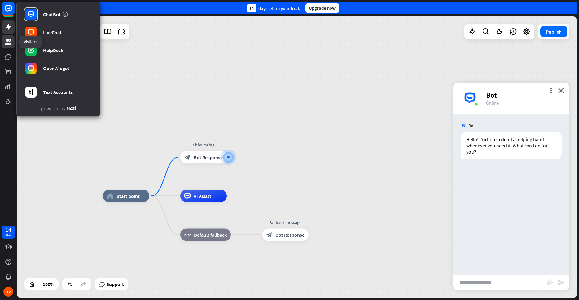
click at [9, 42] on icon at bounding box center [8, 41] width 7 height 7
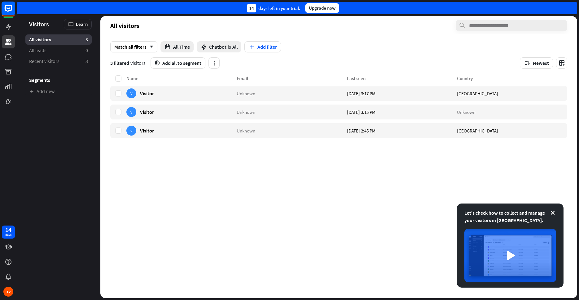
click at [4, 10] on rect at bounding box center [9, 9] width 14 height 14
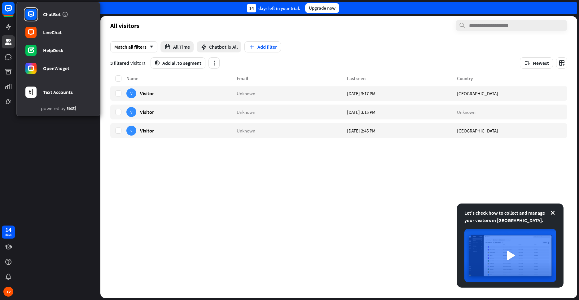
click at [197, 269] on div "Name Email Last seen Country V Visitor Unknown Today 3:17 PM Vietnam V Visitor …" at bounding box center [338, 186] width 457 height 223
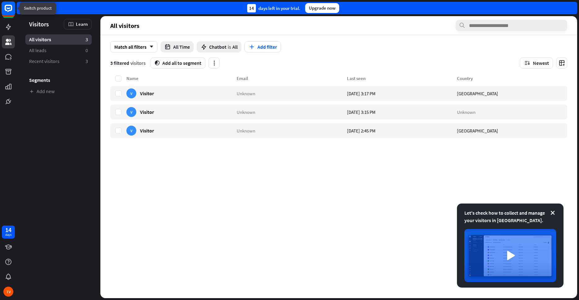
click at [4, 7] on rect at bounding box center [9, 9] width 14 height 14
